Goal: Find specific page/section: Find specific page/section

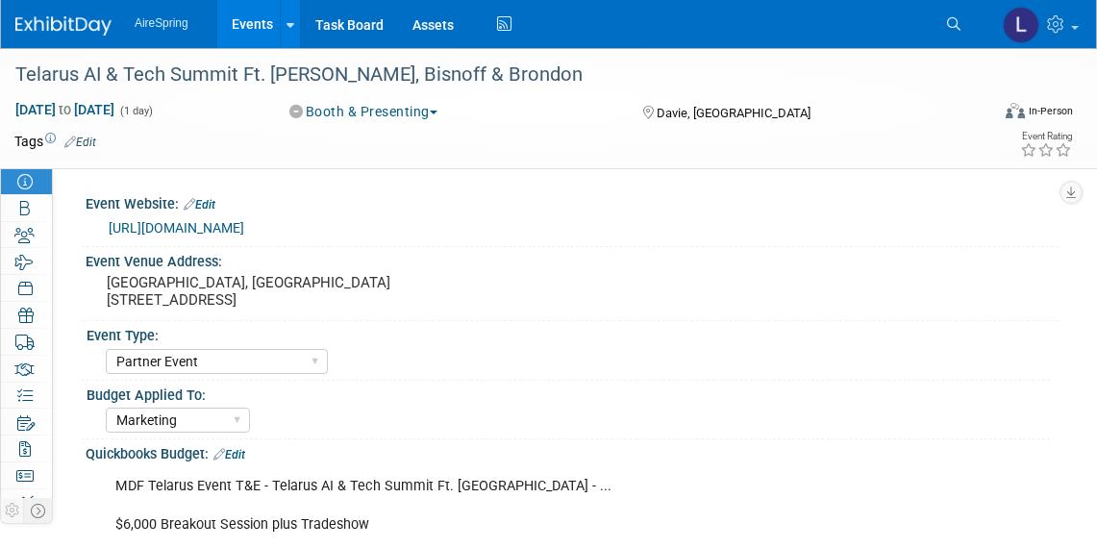
select select "Partner Event"
select select "Marketing"
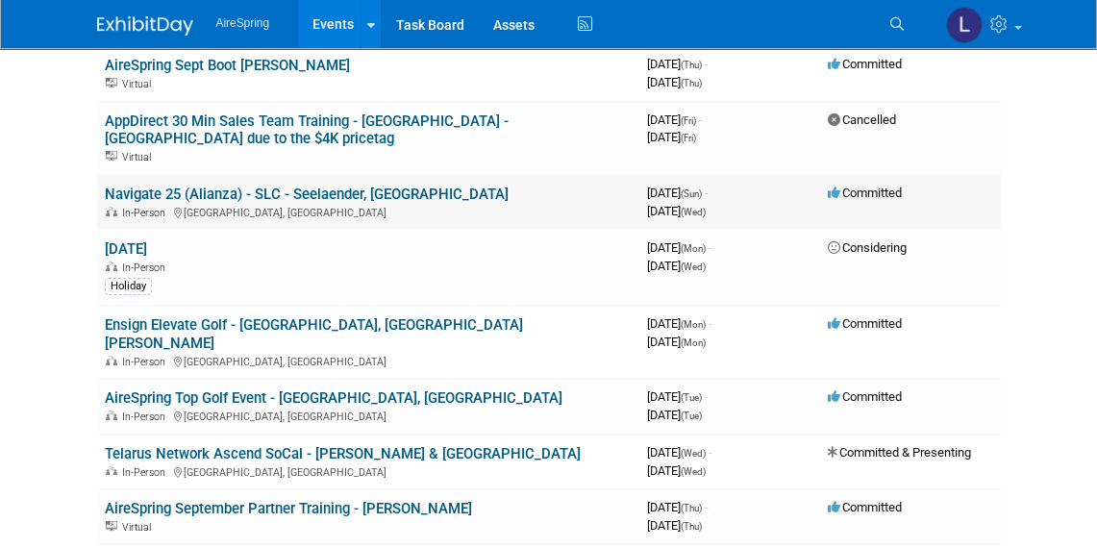
scroll to position [690, 0]
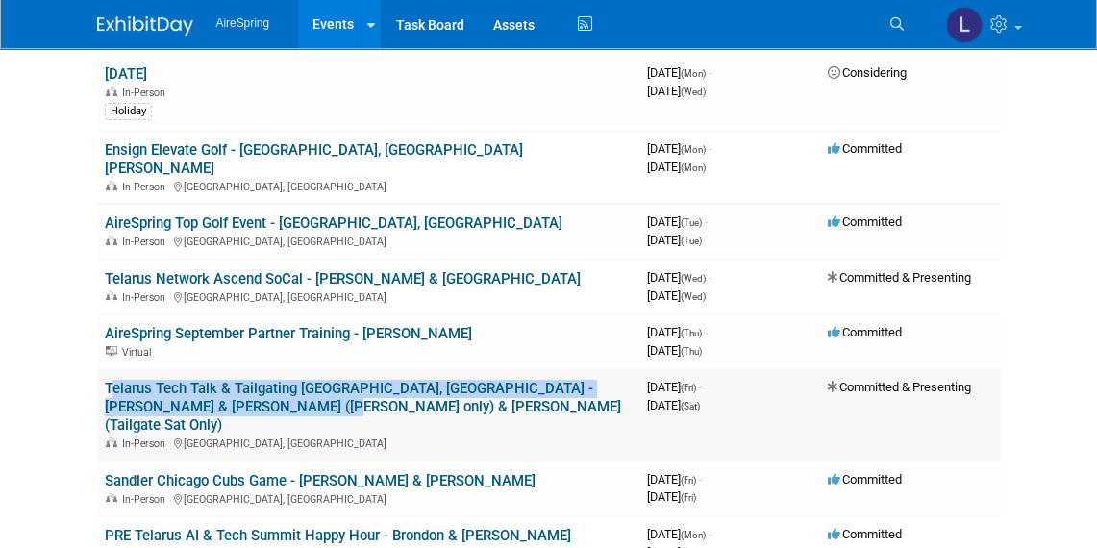
drag, startPoint x: 258, startPoint y: 341, endPoint x: 97, endPoint y: 333, distance: 160.8
click at [97, 369] on td "Telarus Tech Talk & Tailgating Athens, GA - Michael & Melvin (Fri only) & Sulli…" at bounding box center [368, 414] width 542 height 91
copy link "Telarus Tech Talk & Tailgating [GEOGRAPHIC_DATA], [GEOGRAPHIC_DATA] - [PERSON_N…"
